Goal: Task Accomplishment & Management: Manage account settings

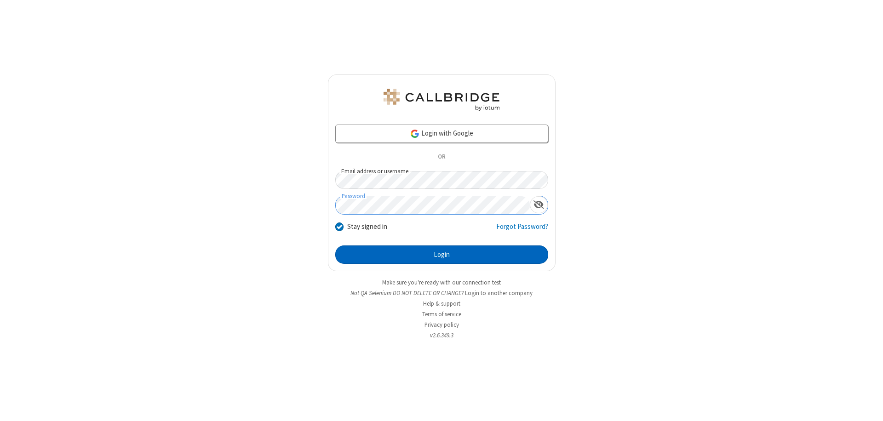
click at [442, 255] on button "Login" at bounding box center [441, 255] width 213 height 18
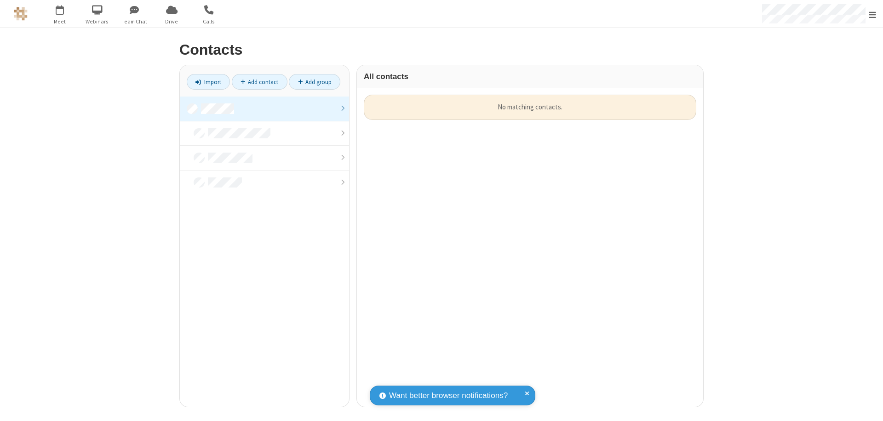
scroll to position [7, 7]
click at [264, 109] on link at bounding box center [264, 109] width 169 height 25
click at [259, 82] on link "Add contact" at bounding box center [260, 82] width 56 height 16
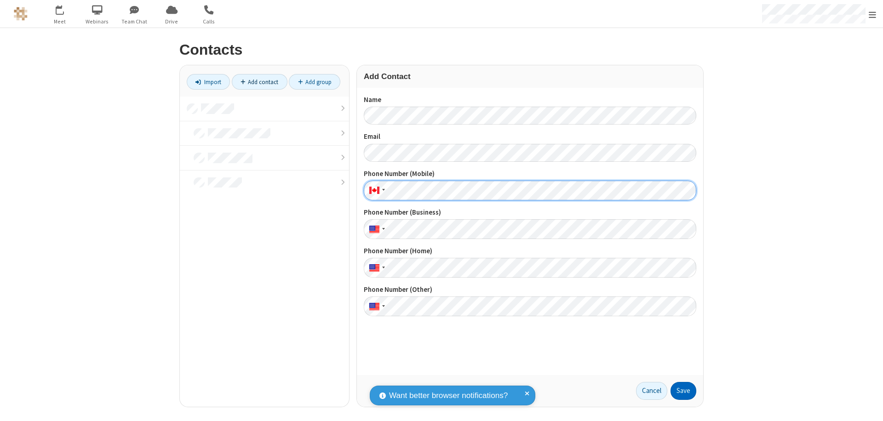
click at [684, 391] on button "Save" at bounding box center [684, 391] width 26 height 18
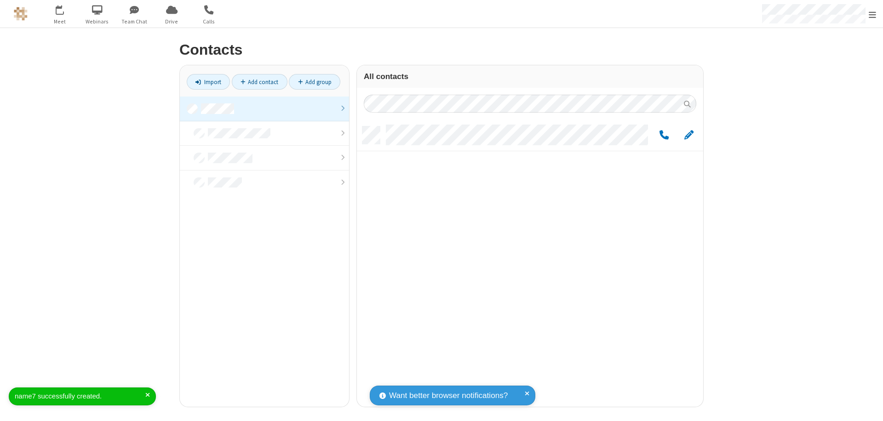
scroll to position [281, 339]
